Goal: Find specific page/section: Find specific page/section

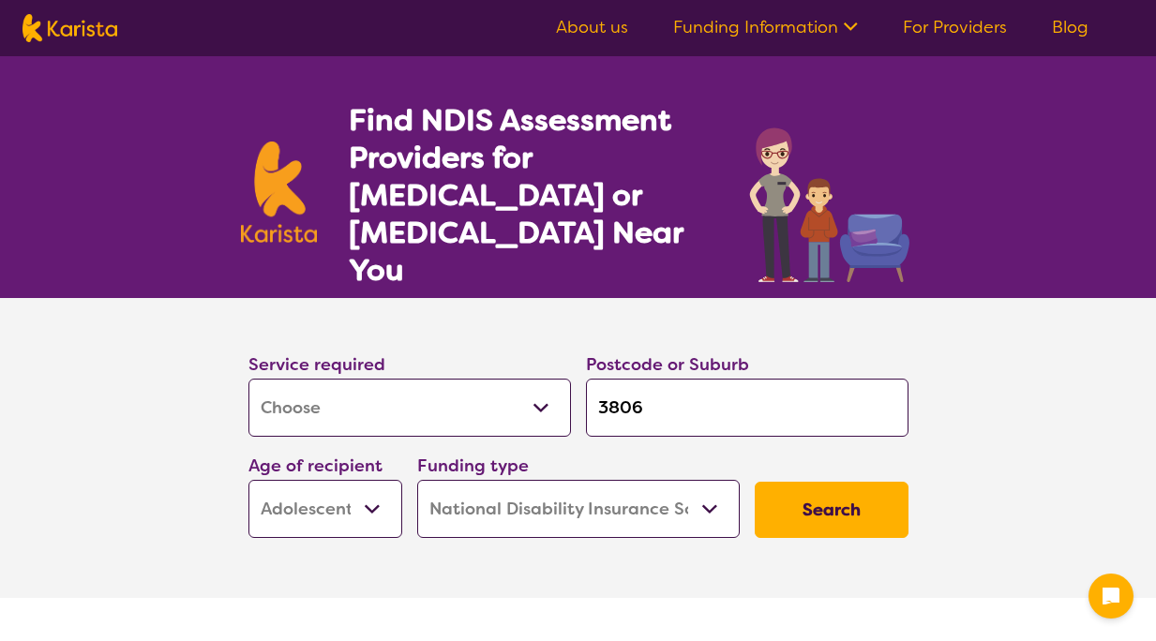
select select "Assessment ([MEDICAL_DATA] or [MEDICAL_DATA])"
select select "AS"
select select "NDIS"
select select "Assessment ([MEDICAL_DATA] or [MEDICAL_DATA])"
select select "AS"
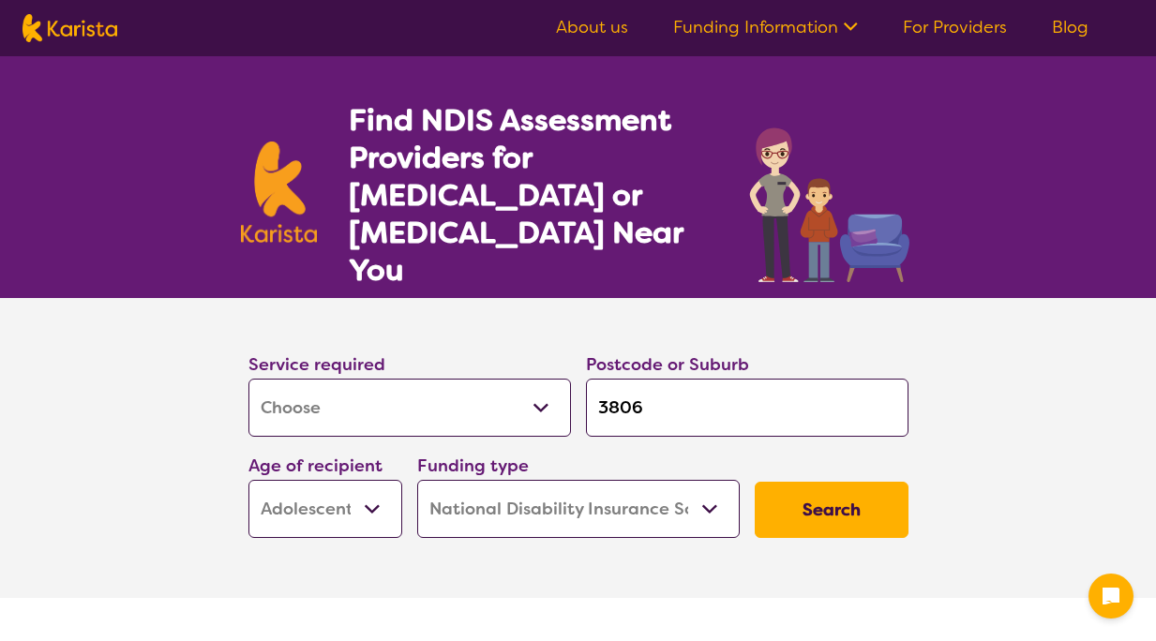
select select "NDIS"
select select "Assessment ([MEDICAL_DATA] or [MEDICAL_DATA])"
select select "AS"
select select "NDIS"
select select "Assessment ([MEDICAL_DATA] or [MEDICAL_DATA])"
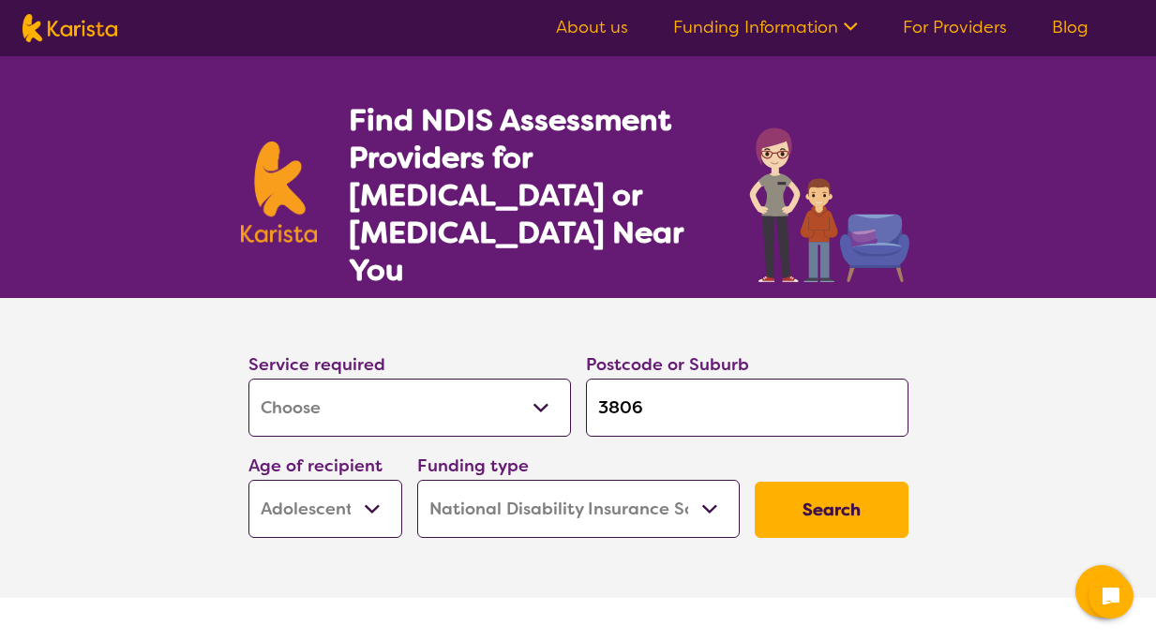
select select "AS"
select select "NDIS"
